Goal: Communication & Community: Answer question/provide support

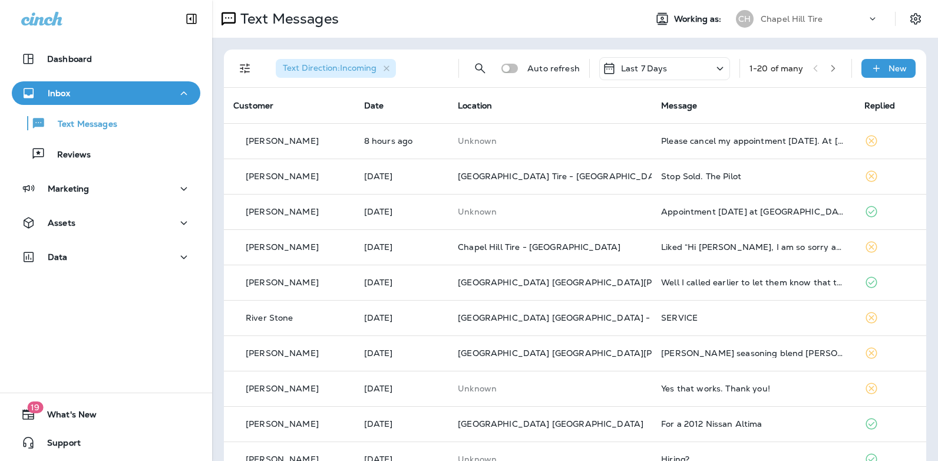
click at [713, 69] on icon at bounding box center [720, 68] width 14 height 15
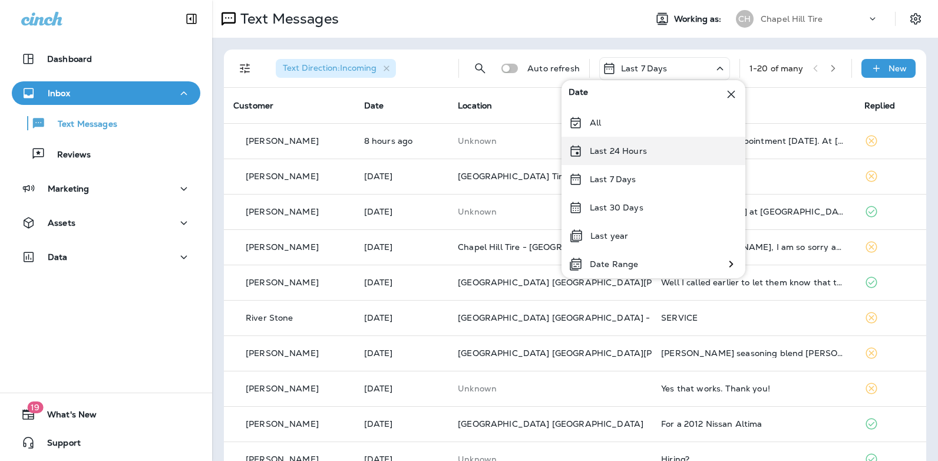
click at [647, 149] on div "Last 24 Hours" at bounding box center [654, 151] width 184 height 28
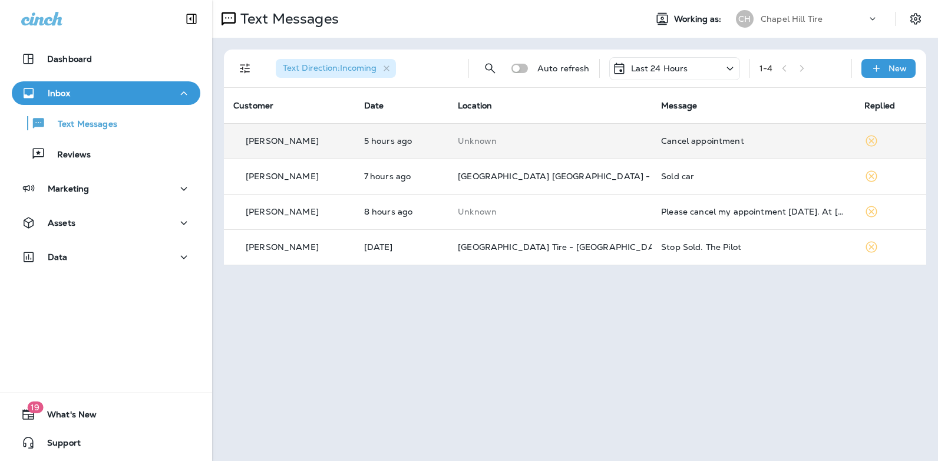
click at [679, 139] on div "Cancel appointment" at bounding box center [753, 140] width 184 height 9
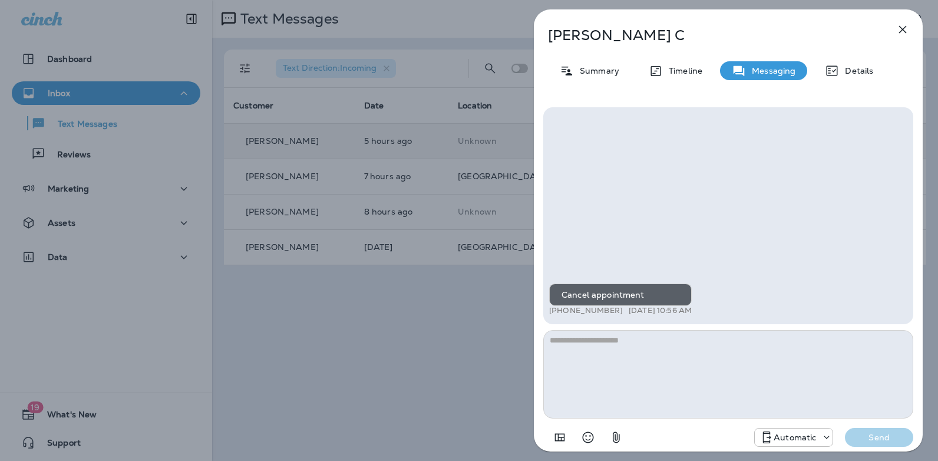
click at [605, 353] on textarea at bounding box center [728, 374] width 370 height 88
type textarea "**********"
click at [892, 445] on button "Send" at bounding box center [879, 437] width 68 height 19
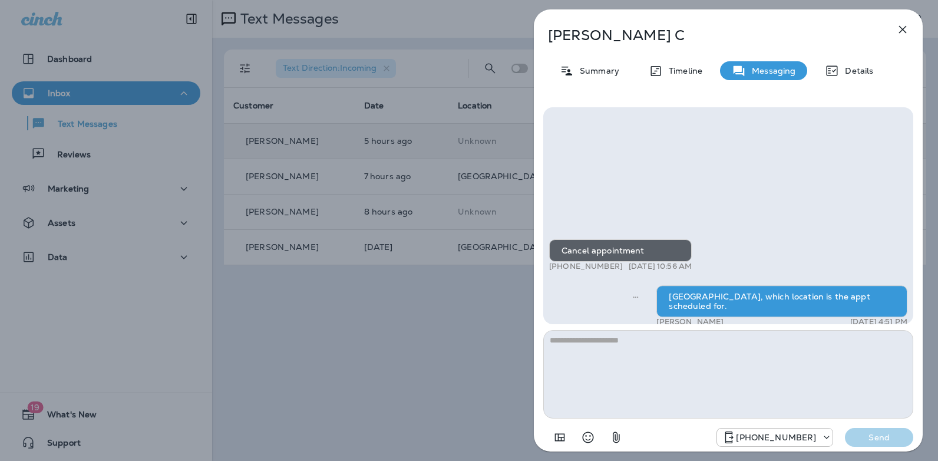
click at [892, 445] on div "[PHONE_NUMBER] Send" at bounding box center [815, 437] width 197 height 19
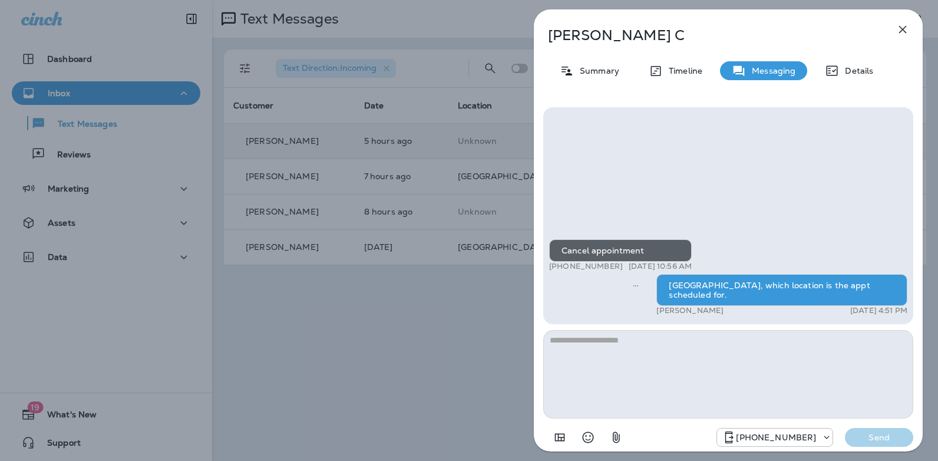
click at [906, 28] on icon "button" at bounding box center [903, 29] width 14 height 14
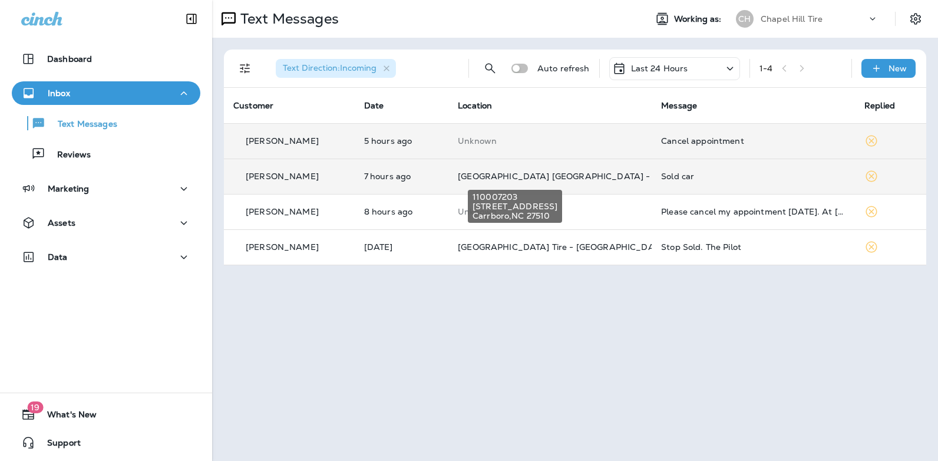
click at [559, 179] on span "[GEOGRAPHIC_DATA] [GEOGRAPHIC_DATA] - [GEOGRAPHIC_DATA]" at bounding box center [601, 176] width 286 height 11
click at [559, 179] on div at bounding box center [522, 230] width 938 height 461
click at [661, 174] on div "Sold car" at bounding box center [753, 175] width 184 height 9
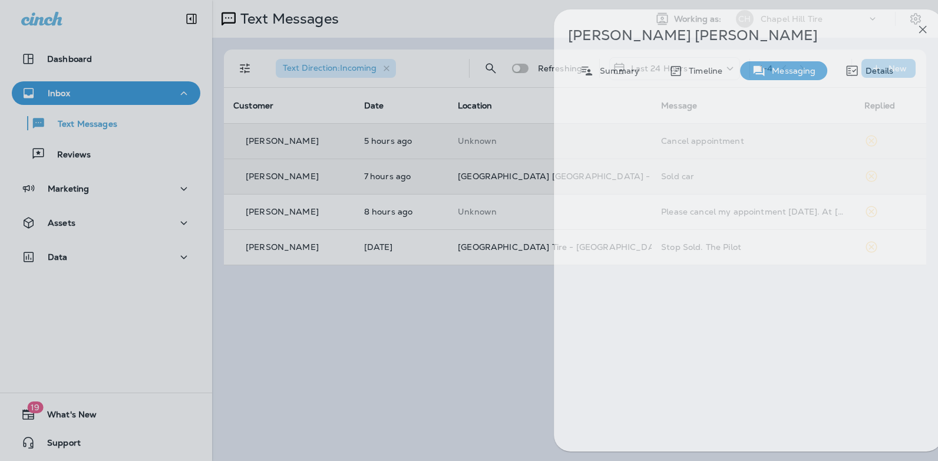
click at [653, 174] on div at bounding box center [748, 278] width 389 height 361
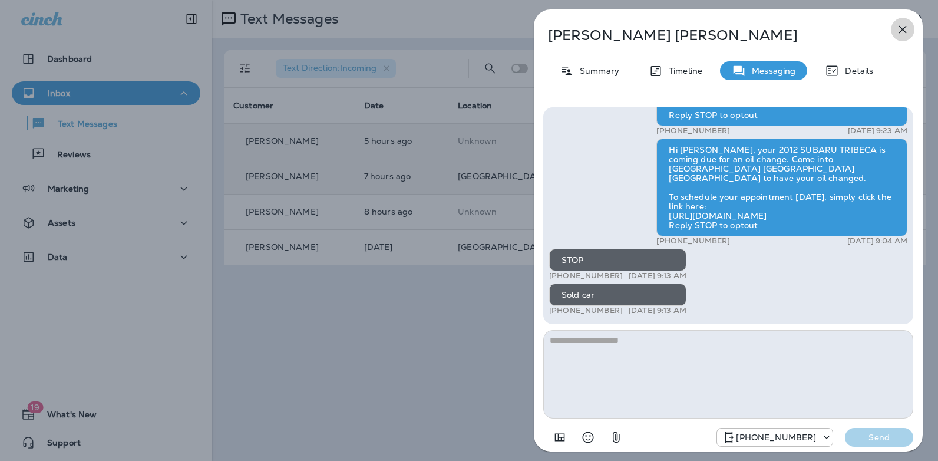
click at [899, 29] on icon "button" at bounding box center [903, 29] width 14 height 14
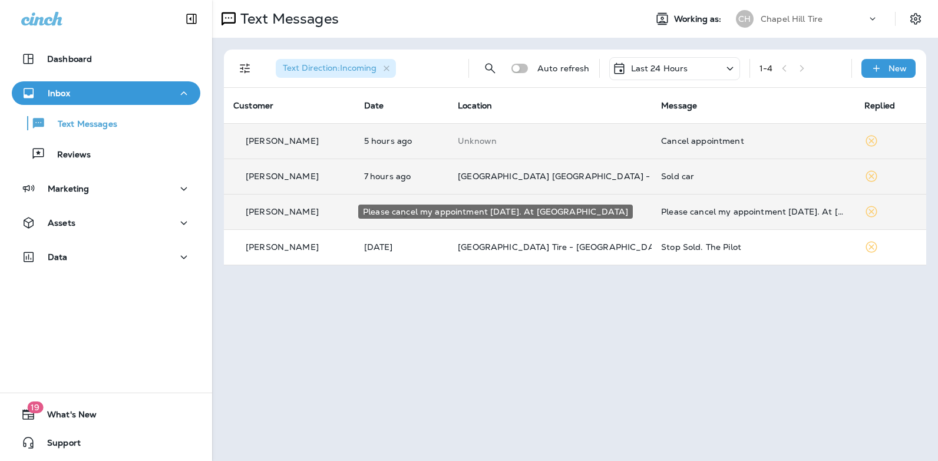
click at [681, 211] on div "Please cancel my appointment [DATE]. At [GEOGRAPHIC_DATA]" at bounding box center [753, 211] width 184 height 9
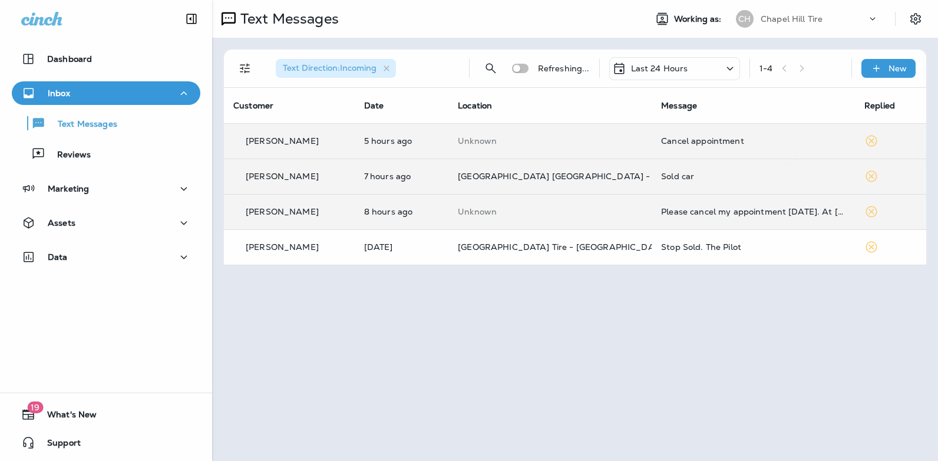
click at [681, 211] on div at bounding box center [786, 230] width 389 height 442
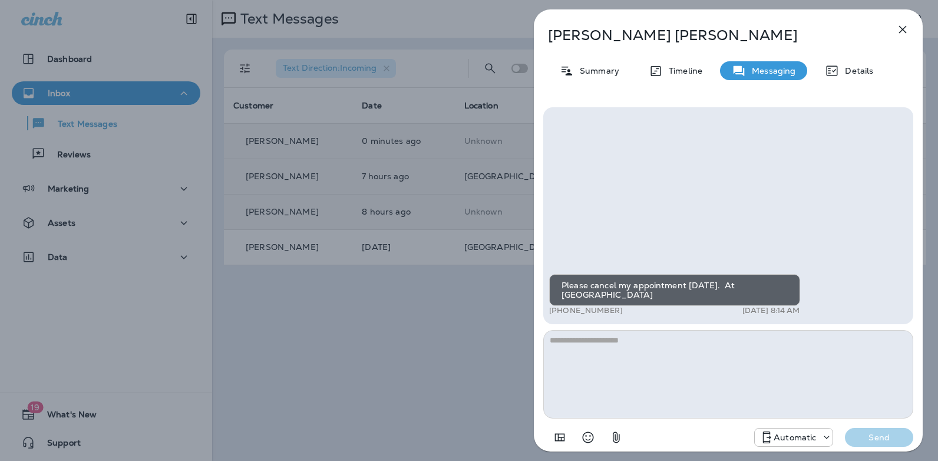
click at [901, 31] on icon "button" at bounding box center [903, 30] width 8 height 8
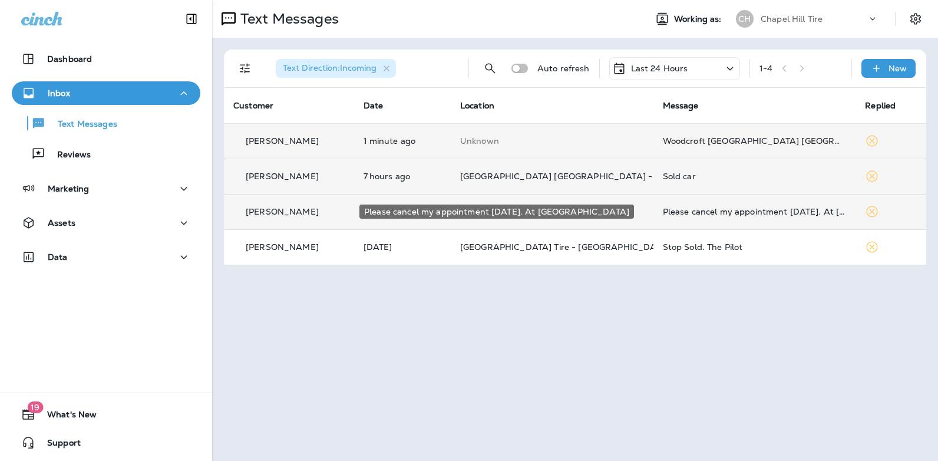
click at [671, 210] on div "Please cancel my appointment [DATE]. At [GEOGRAPHIC_DATA]" at bounding box center [755, 211] width 184 height 9
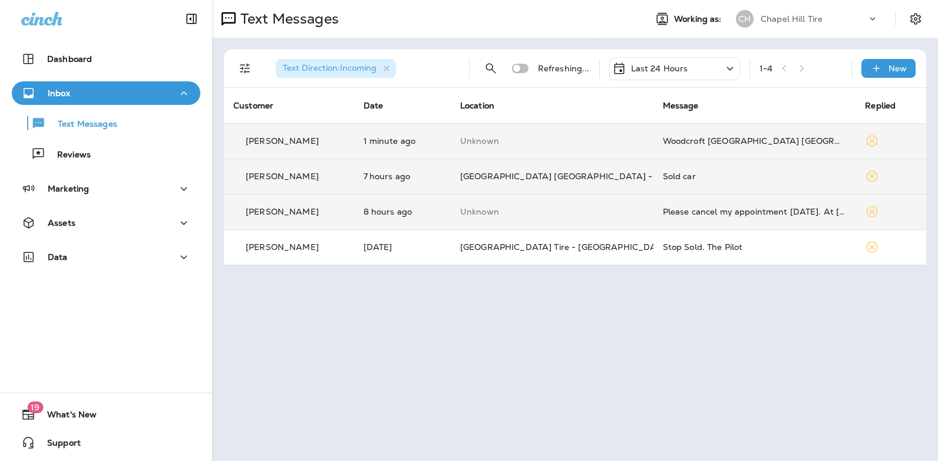
click at [671, 210] on div at bounding box center [787, 230] width 389 height 442
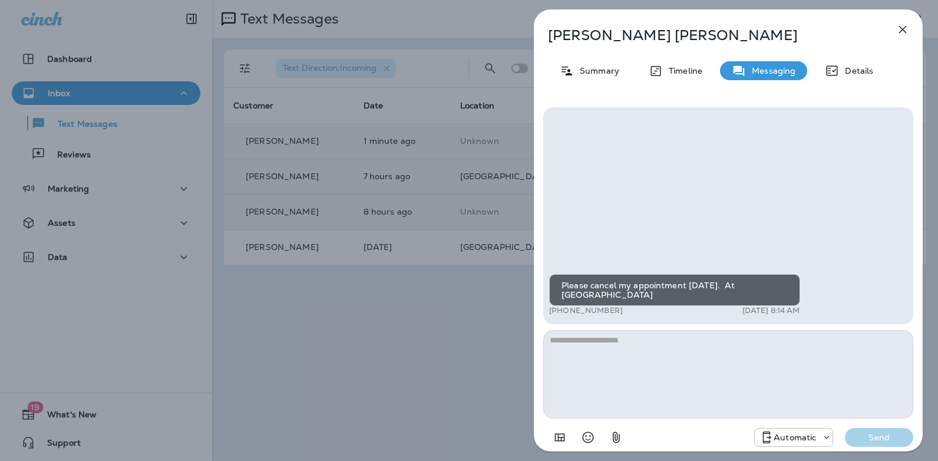
click at [588, 352] on textarea at bounding box center [728, 374] width 370 height 88
type textarea "**********"
click at [873, 434] on p "Send" at bounding box center [878, 437] width 49 height 11
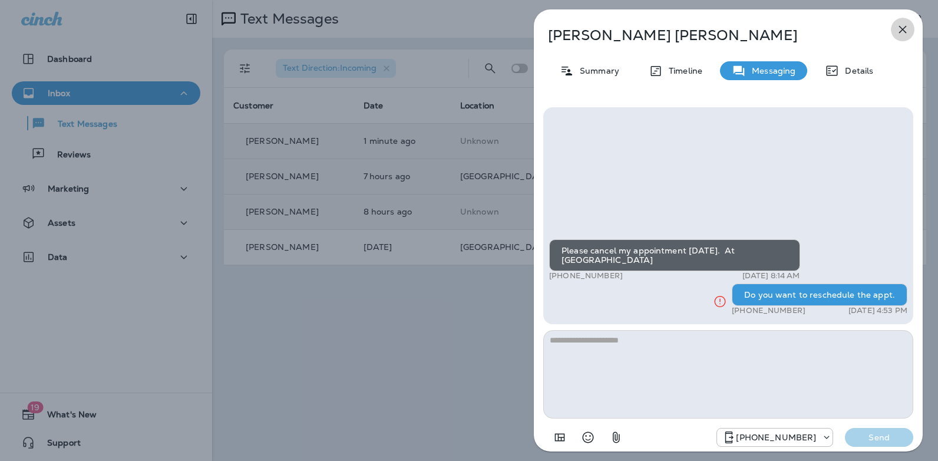
click at [905, 23] on icon "button" at bounding box center [903, 29] width 14 height 14
